Goal: Task Accomplishment & Management: Complete application form

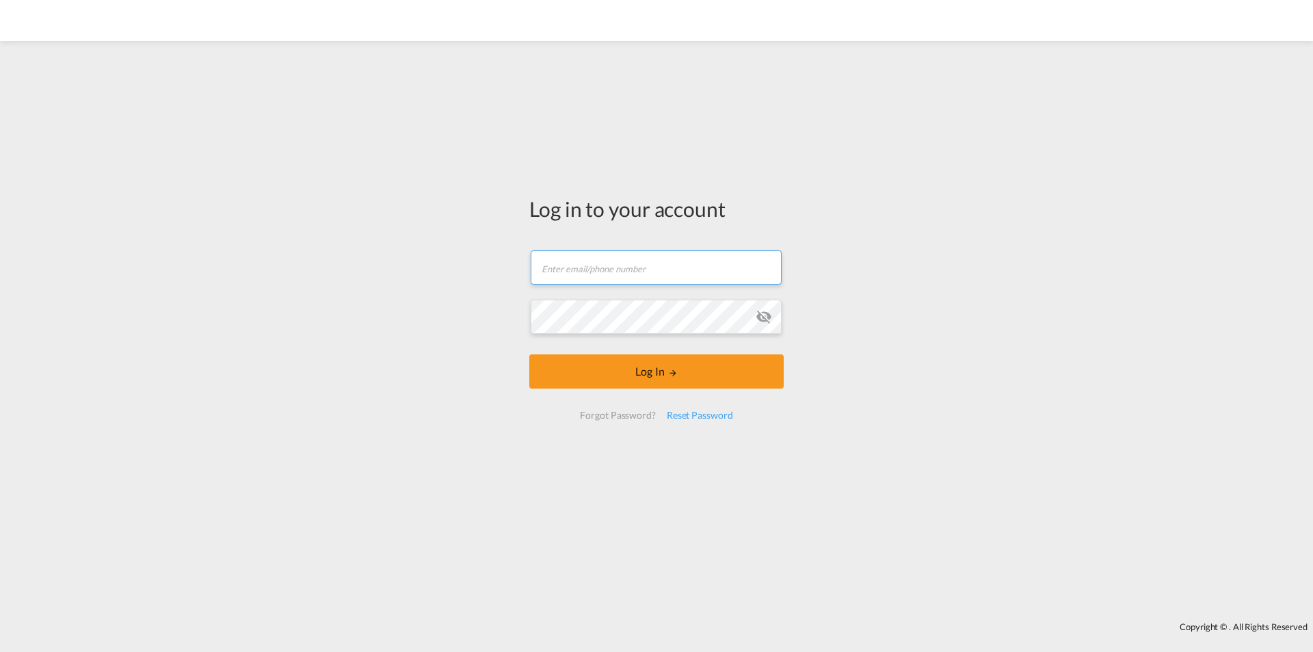
click at [572, 265] on input "text" at bounding box center [656, 267] width 251 height 34
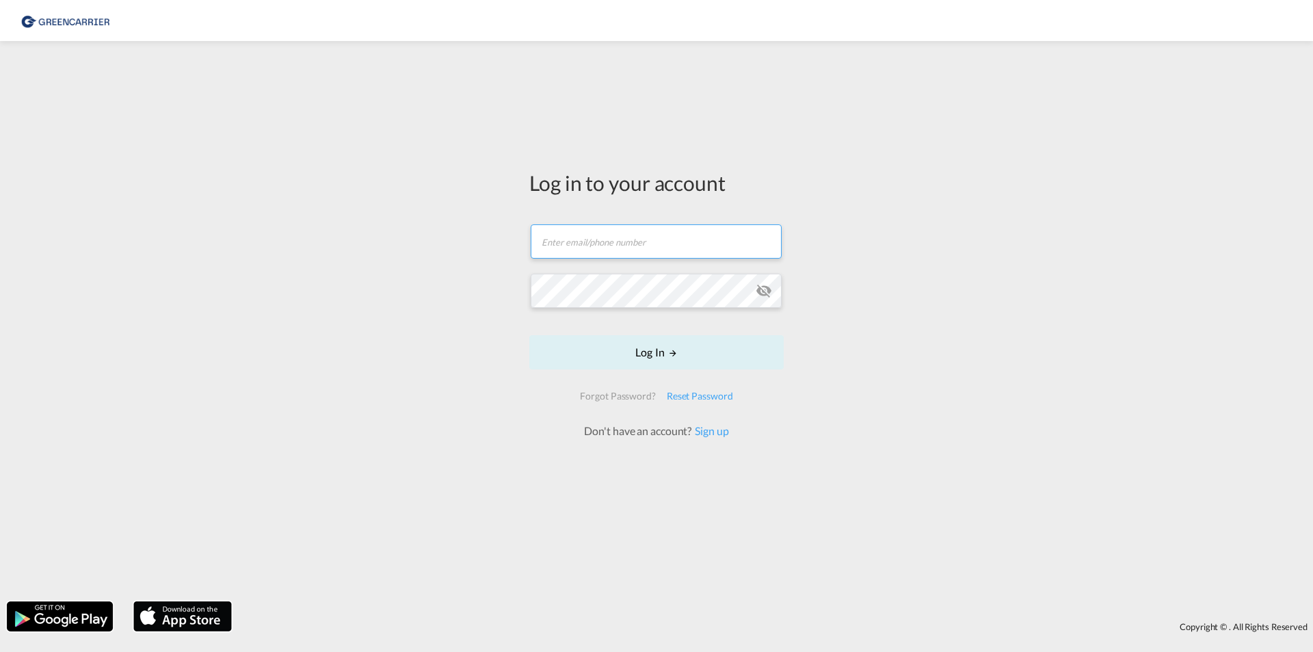
type input "[EMAIL_ADDRESS][DOMAIN_NAME]"
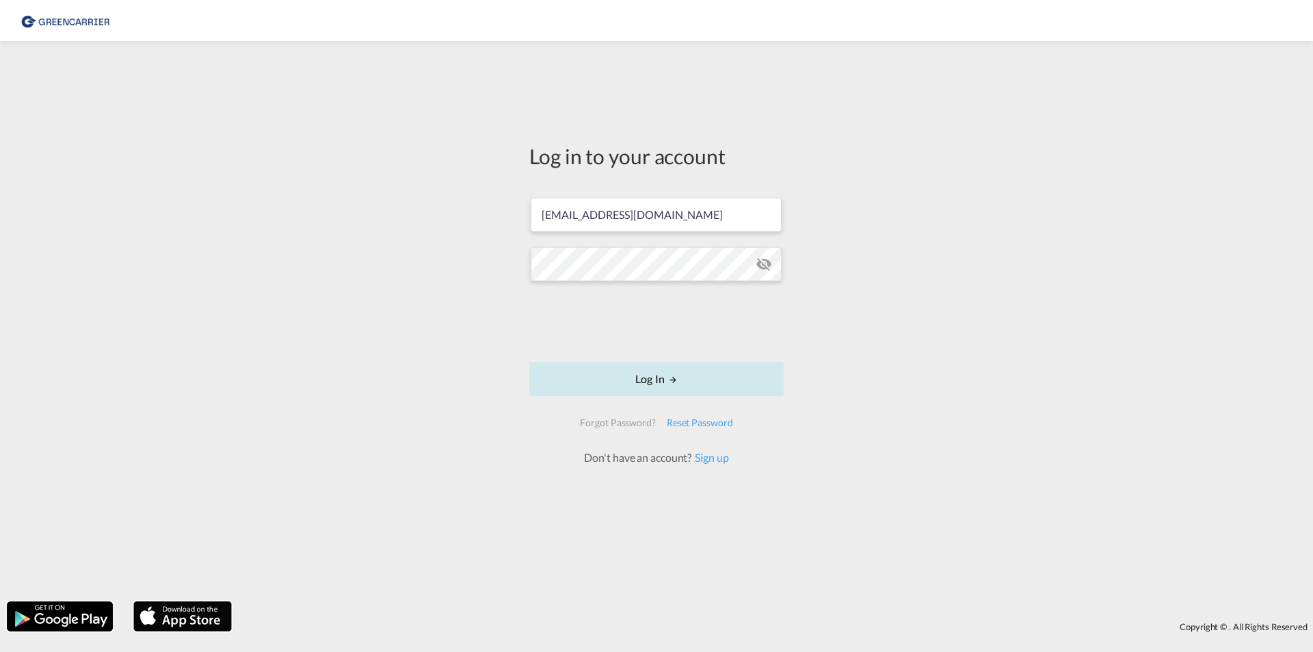
click at [657, 372] on button "Log In" at bounding box center [656, 379] width 254 height 34
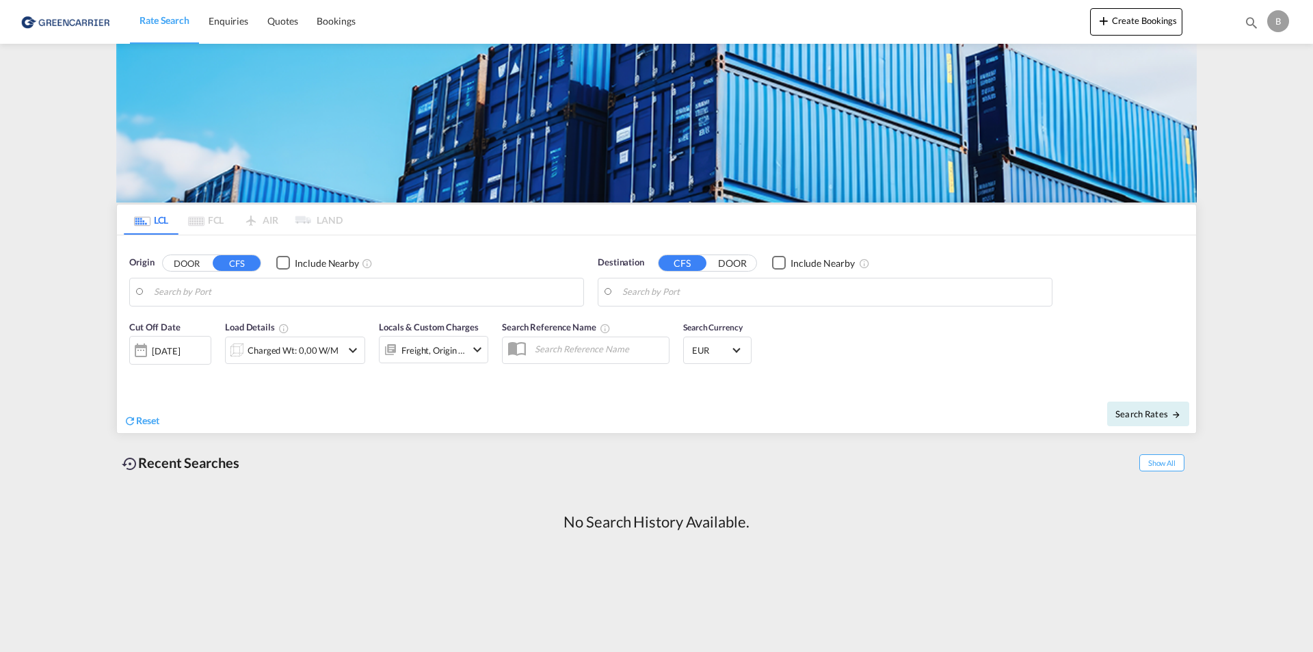
click at [232, 262] on button "CFS" at bounding box center [237, 263] width 48 height 16
click at [239, 259] on button "CFS" at bounding box center [237, 263] width 48 height 16
click at [184, 288] on input "Search by Port" at bounding box center [365, 292] width 423 height 21
click at [185, 321] on div "[GEOGRAPHIC_DATA] [GEOGRAPHIC_DATA] DEHAM" at bounding box center [260, 329] width 260 height 41
type input "[GEOGRAPHIC_DATA], [GEOGRAPHIC_DATA]"
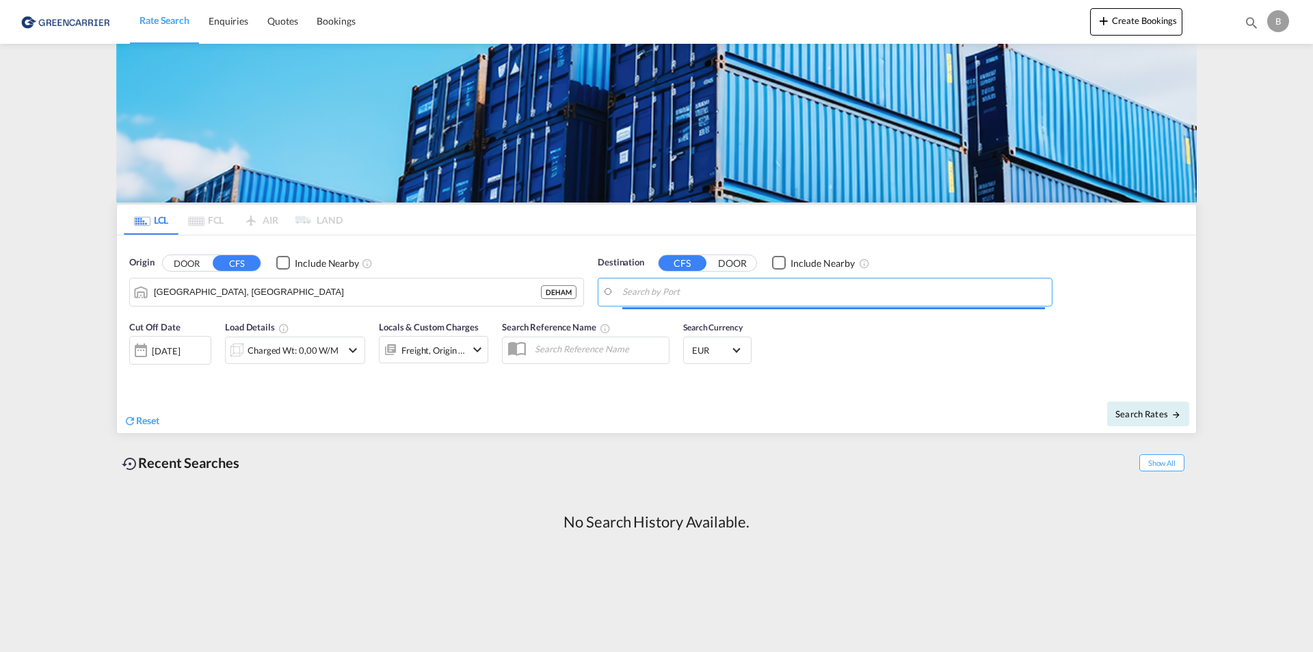
click at [627, 290] on input "Search by Port" at bounding box center [833, 292] width 423 height 21
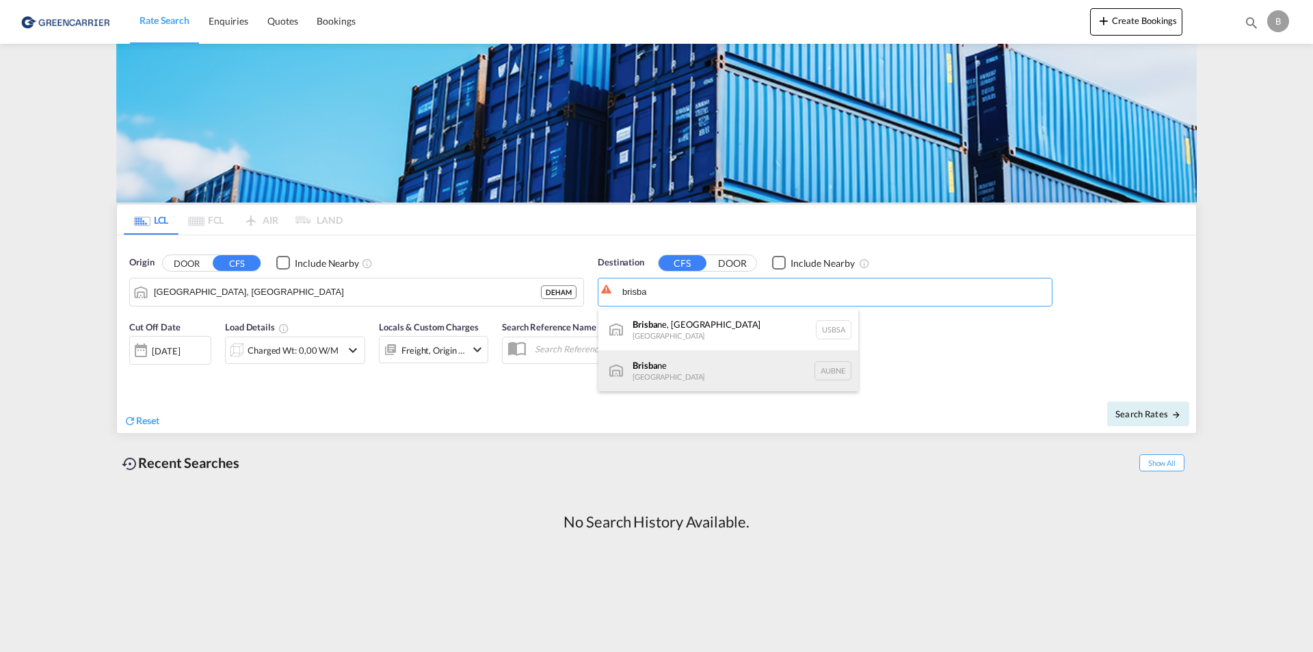
click at [648, 364] on div "Brisba ne [GEOGRAPHIC_DATA] AUBNE" at bounding box center [728, 370] width 260 height 41
type input "[GEOGRAPHIC_DATA], AUBNE"
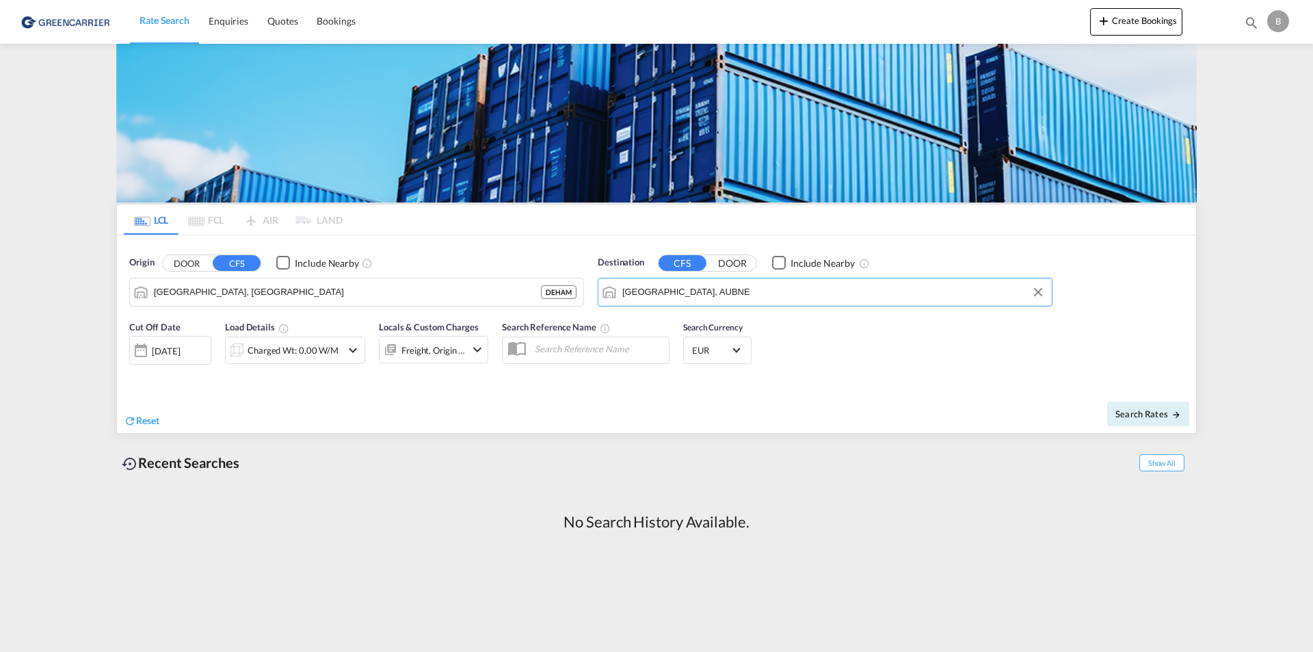
drag, startPoint x: 233, startPoint y: 267, endPoint x: 230, endPoint y: 259, distance: 7.8
click at [232, 267] on button "CFS" at bounding box center [237, 263] width 48 height 16
click at [176, 267] on button "DOOR" at bounding box center [187, 263] width 48 height 16
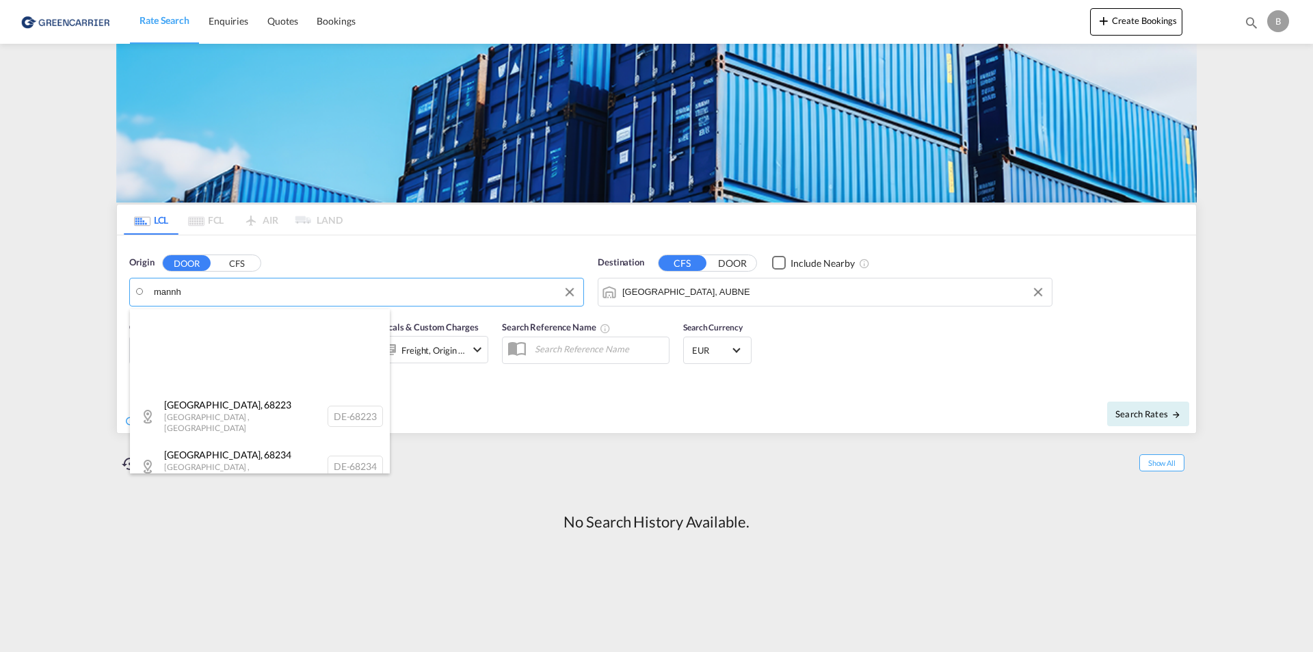
scroll to position [616, 0]
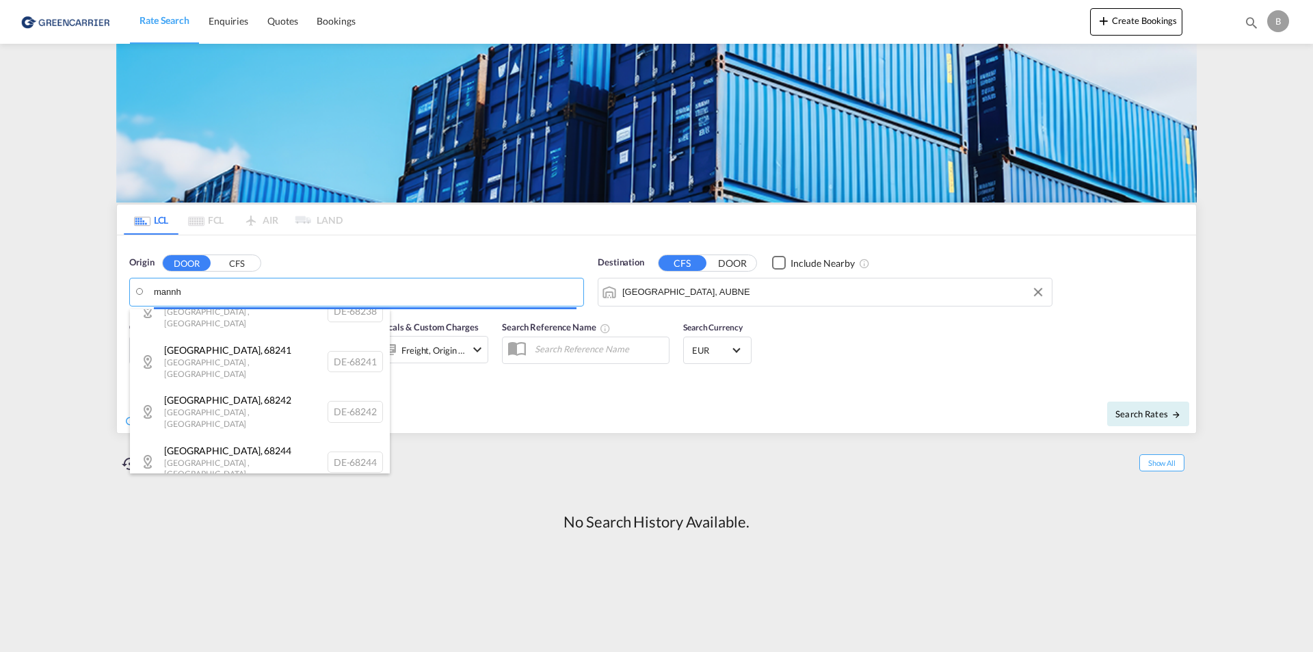
drag, startPoint x: 190, startPoint y: 289, endPoint x: 77, endPoint y: 282, distance: 113.7
click at [76, 282] on body "Rate Search Enquiries Quotes Bookings Rate Search Enquiries" at bounding box center [656, 326] width 1313 height 652
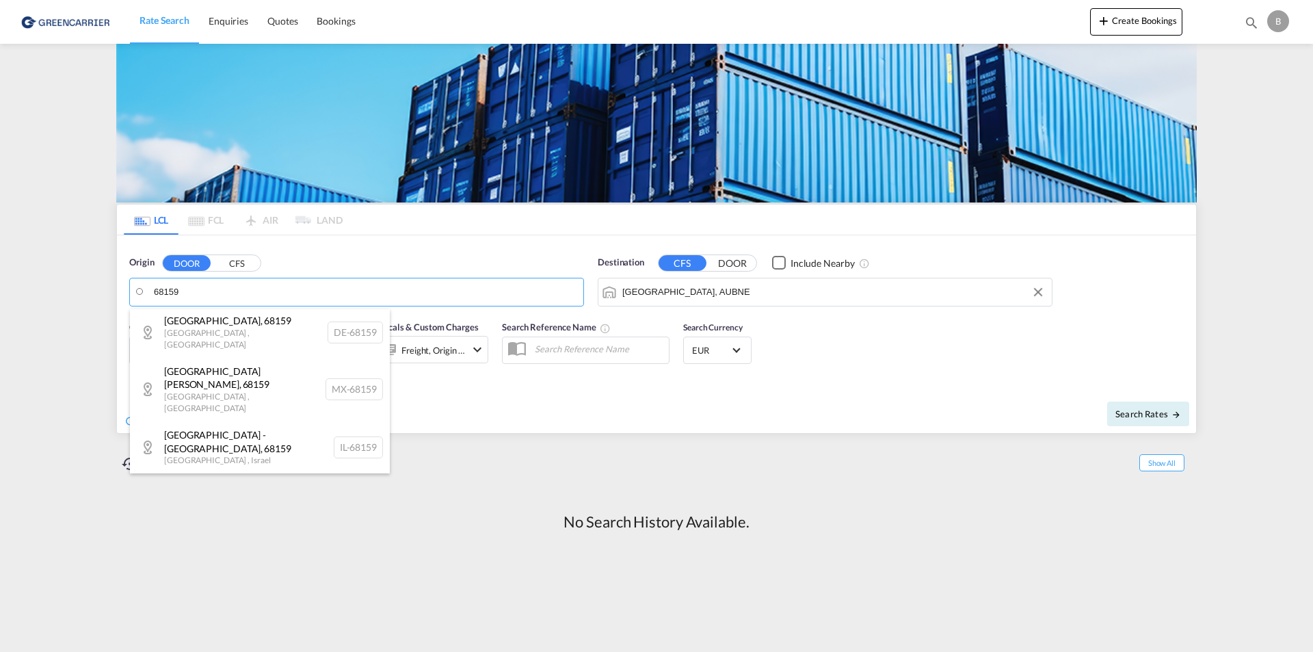
scroll to position [0, 0]
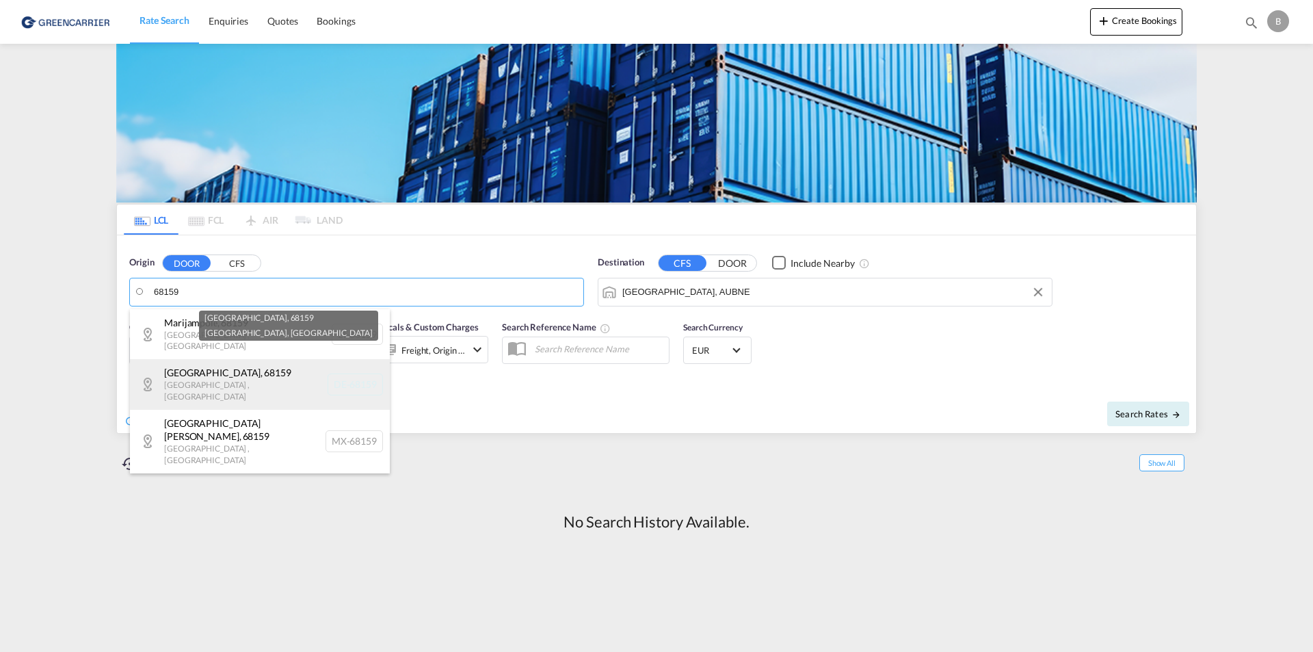
click at [204, 364] on div "[GEOGRAPHIC_DATA] , 68159 [GEOGRAPHIC_DATA] , [GEOGRAPHIC_DATA] DE-68159" at bounding box center [260, 384] width 260 height 50
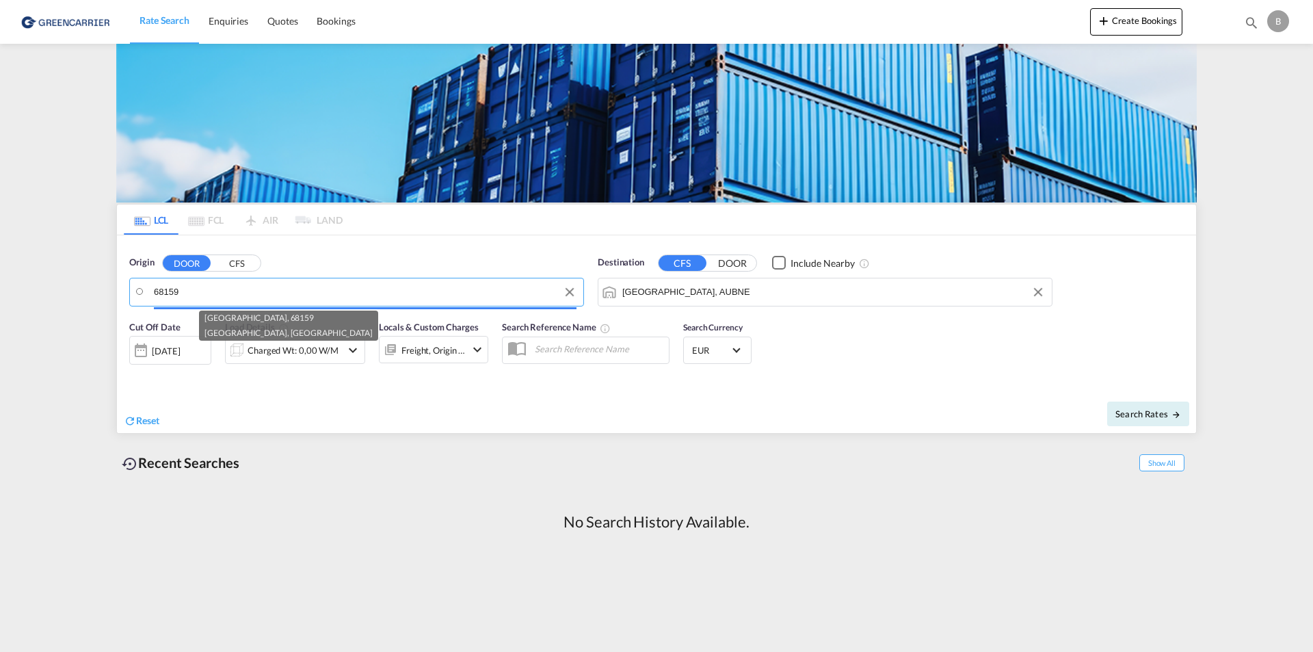
type input "DE-68159, [GEOGRAPHIC_DATA], [GEOGRAPHIC_DATA]"
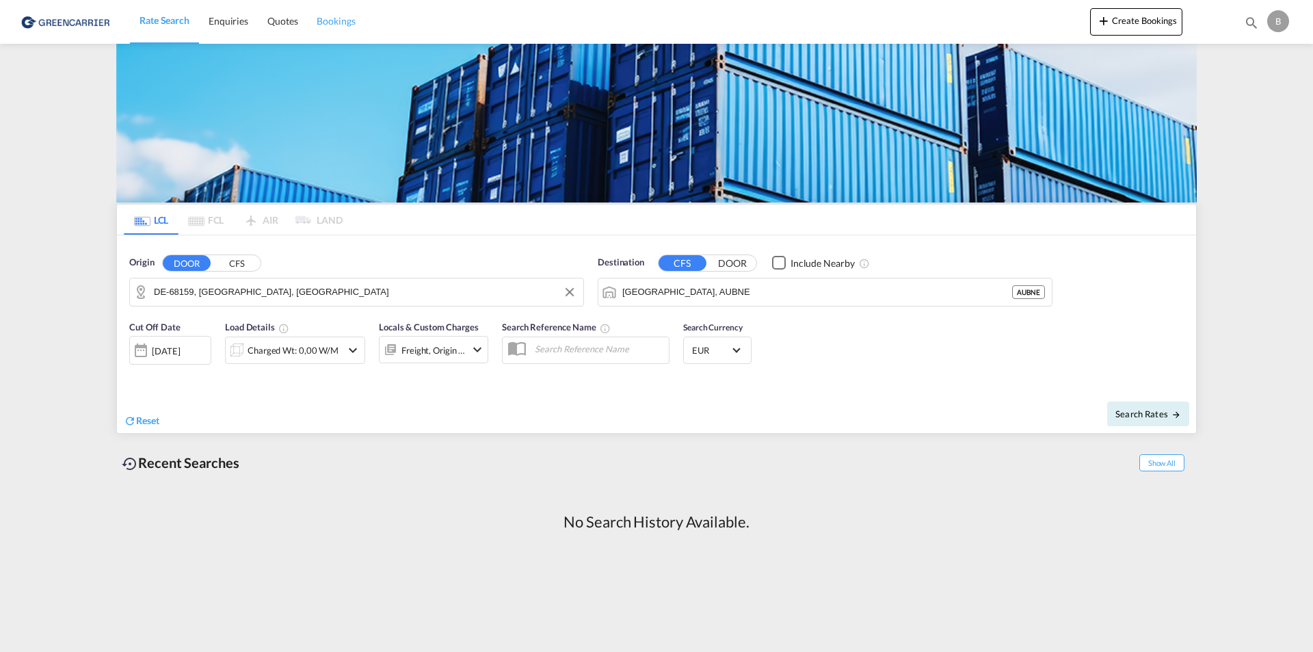
click at [327, 13] on link "Bookings" at bounding box center [335, 21] width 57 height 44
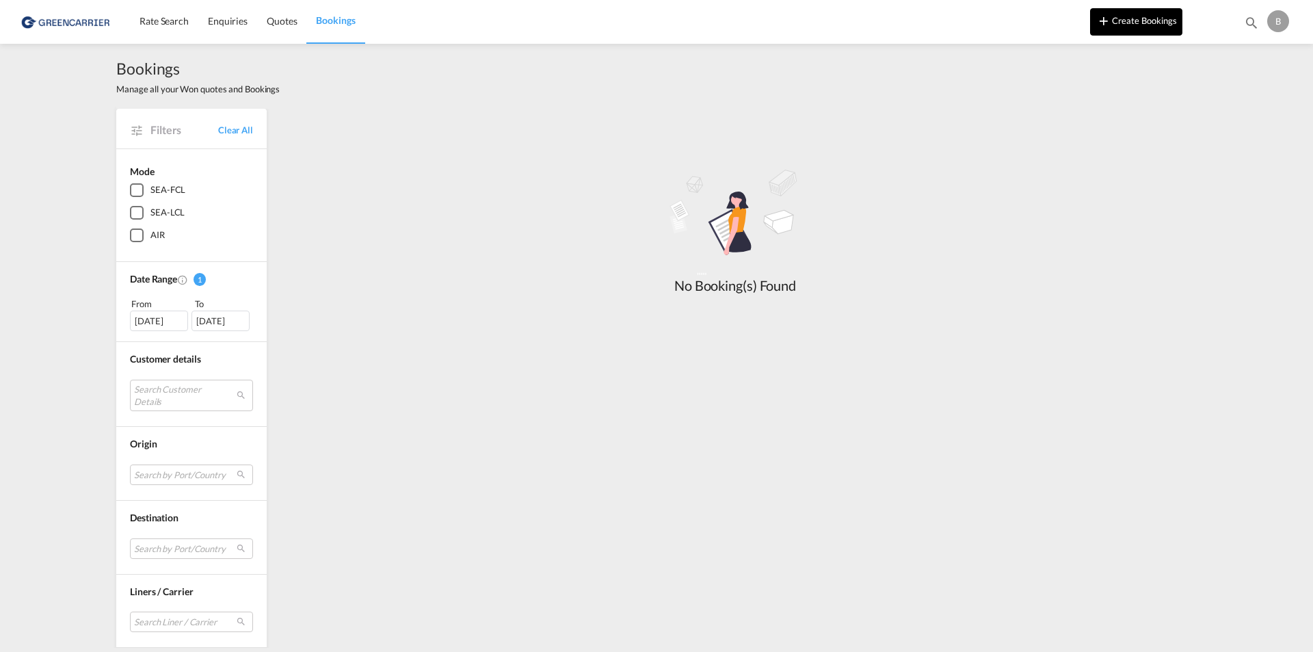
click at [1132, 14] on button "Create Bookings" at bounding box center [1136, 21] width 92 height 27
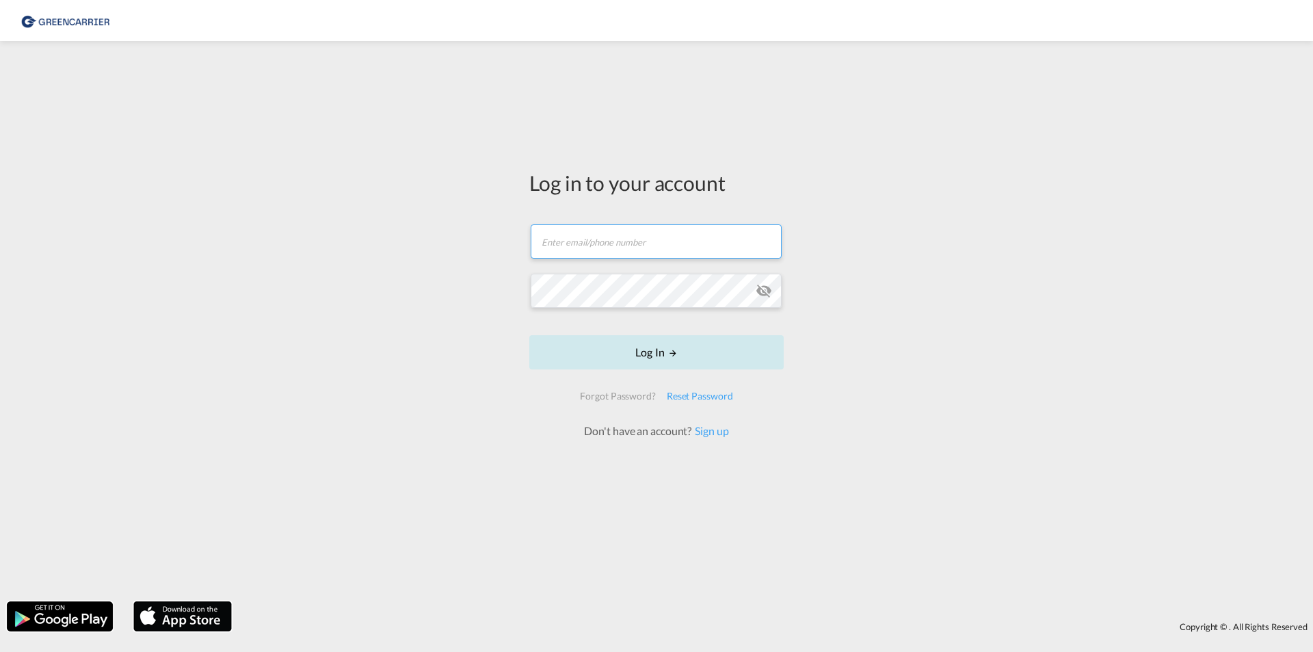
type input "bianca.holzenkaempfer@allsta.com"
click at [665, 349] on button "Log In" at bounding box center [656, 352] width 254 height 34
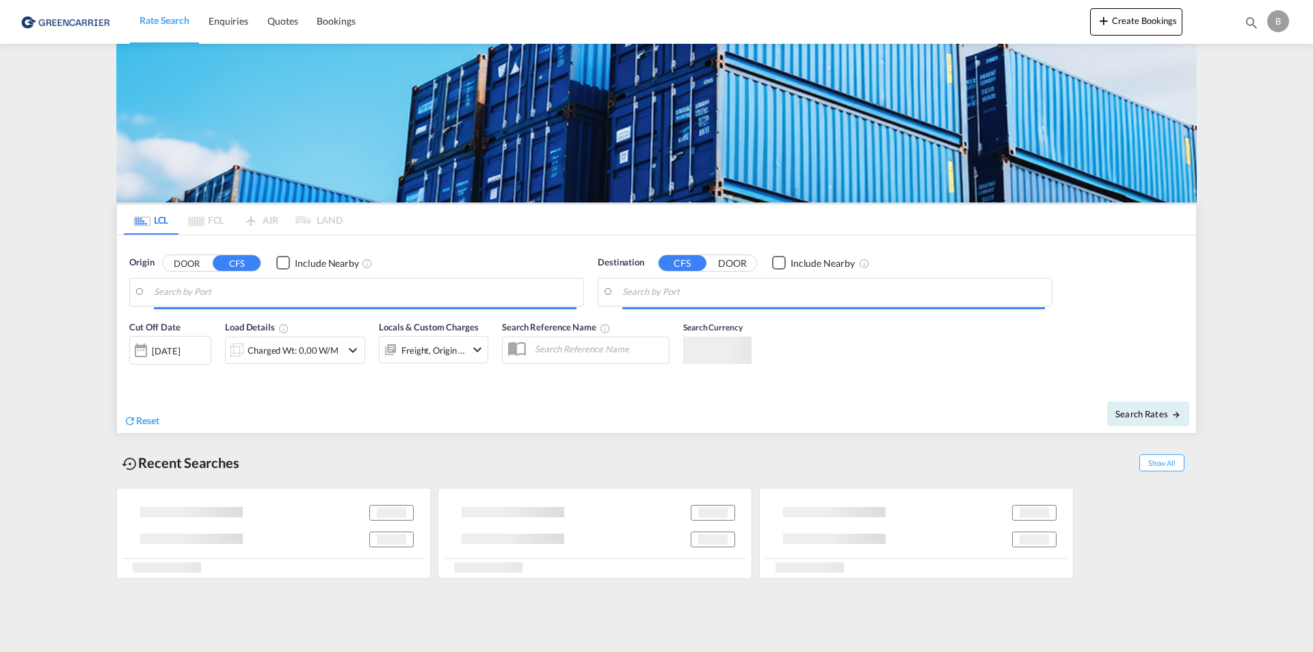
click at [631, 330] on div "Search Reference Name" at bounding box center [585, 347] width 181 height 68
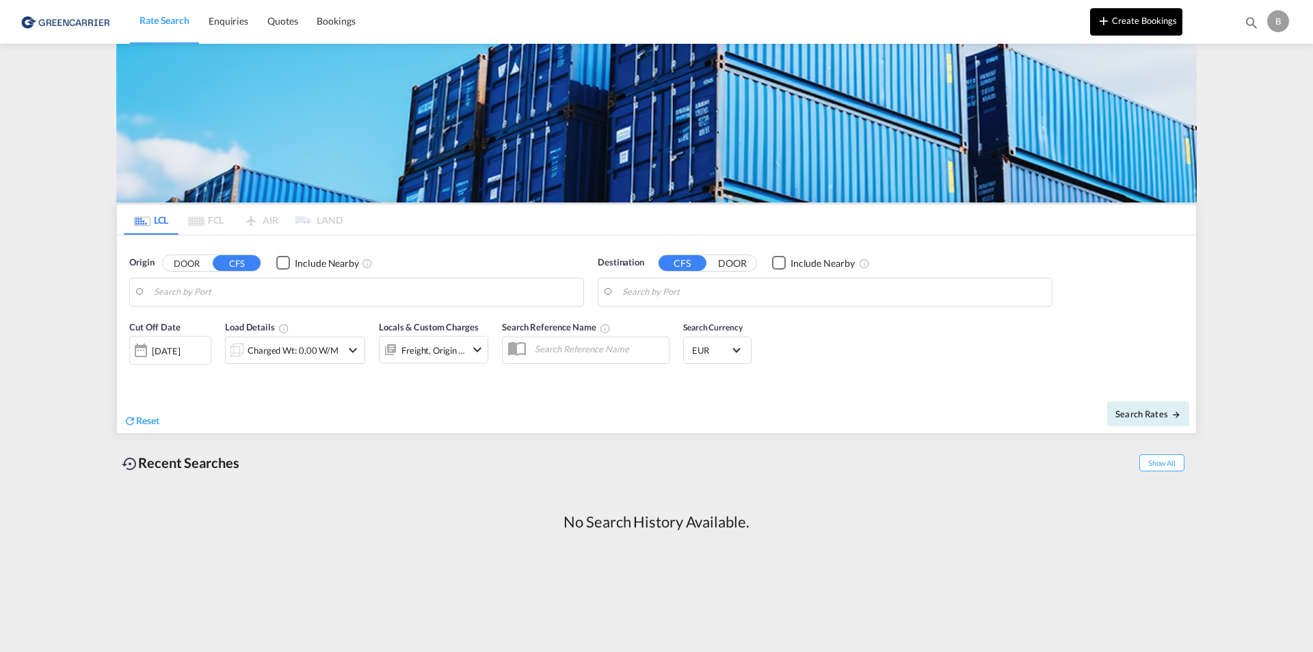
click at [1148, 17] on button "Create Bookings" at bounding box center [1136, 21] width 92 height 27
click at [189, 264] on button "DOOR" at bounding box center [187, 263] width 48 height 16
click at [323, 358] on div "Charged Wt: 0,00 W/M" at bounding box center [293, 350] width 91 height 19
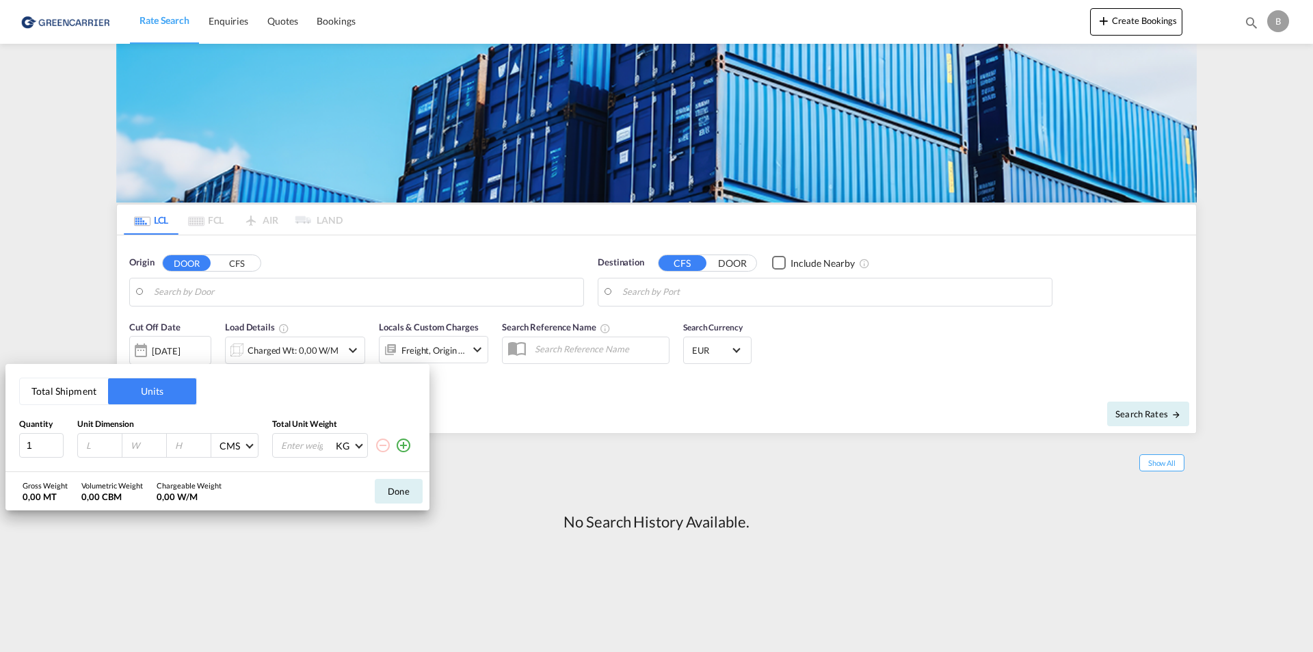
click at [494, 384] on div "Total Shipment Units Quantity Unit Dimension Total Unit Weight 1 CMS CMS Inches…" at bounding box center [656, 326] width 1313 height 652
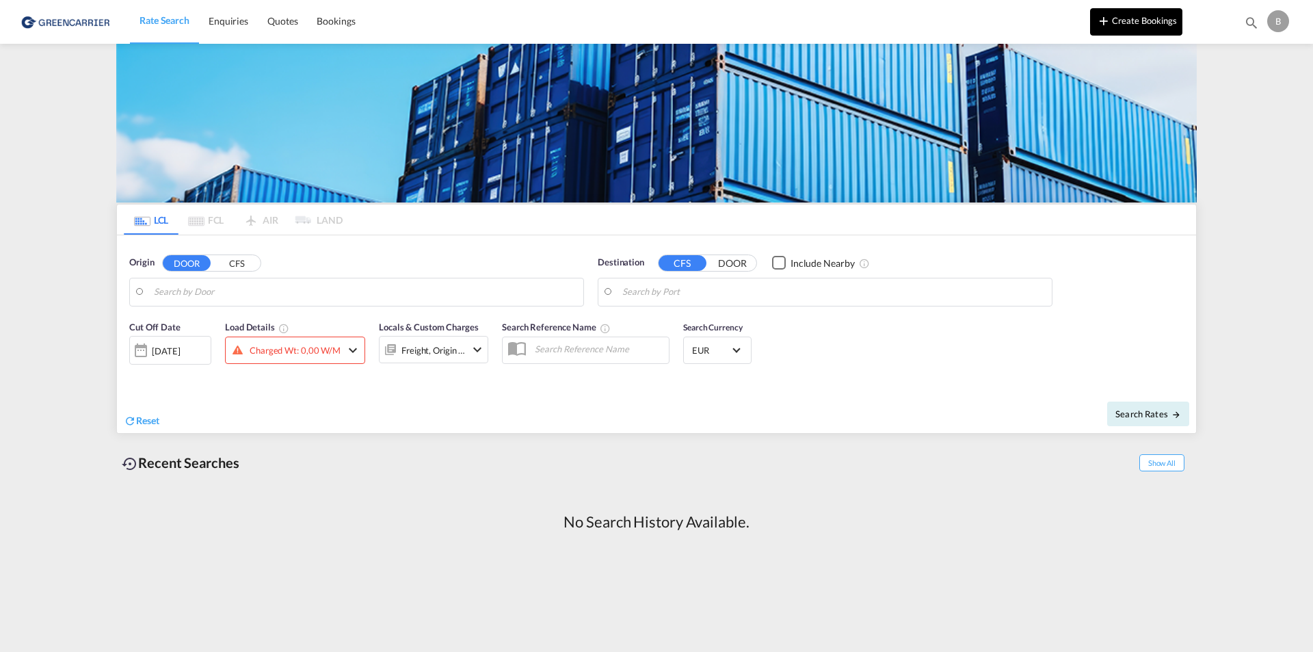
click at [1152, 30] on button "Create Bookings" at bounding box center [1136, 21] width 92 height 27
